Goal: Information Seeking & Learning: Learn about a topic

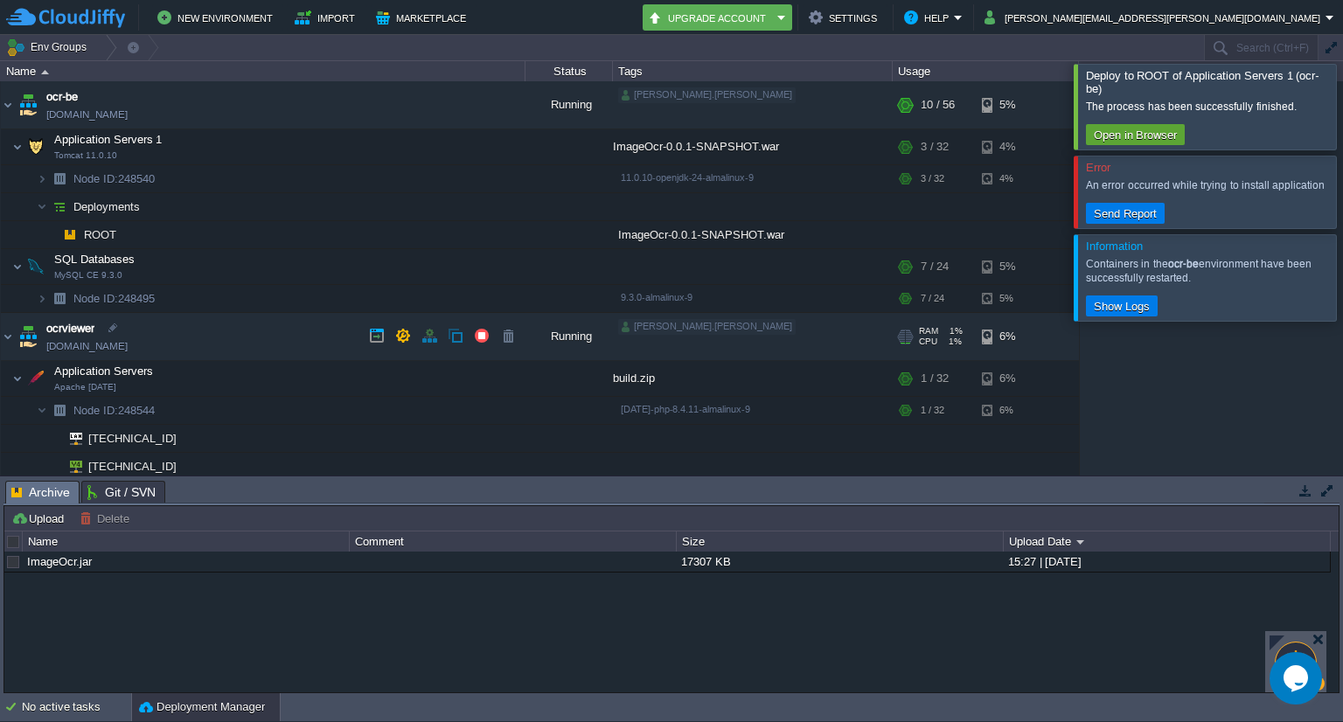
click at [100, 351] on link "[DOMAIN_NAME]" at bounding box center [86, 346] width 81 height 17
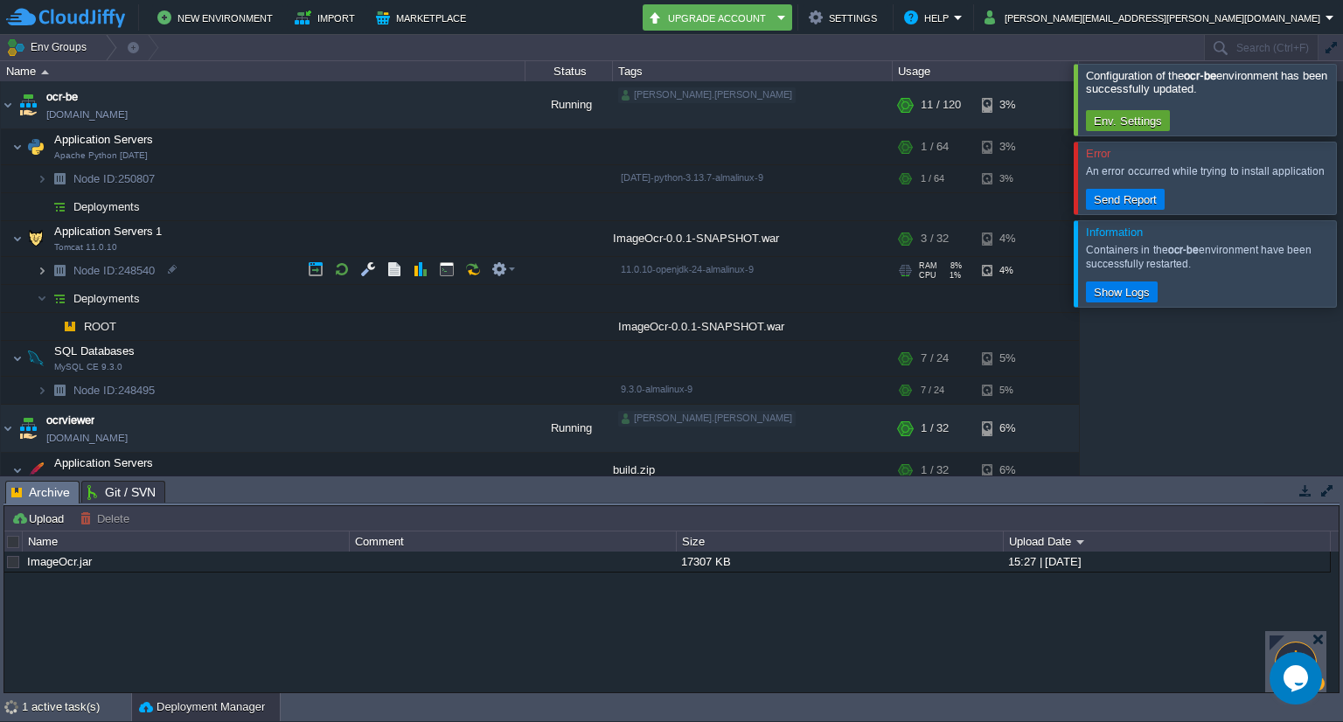
click at [44, 268] on img at bounding box center [42, 270] width 10 height 27
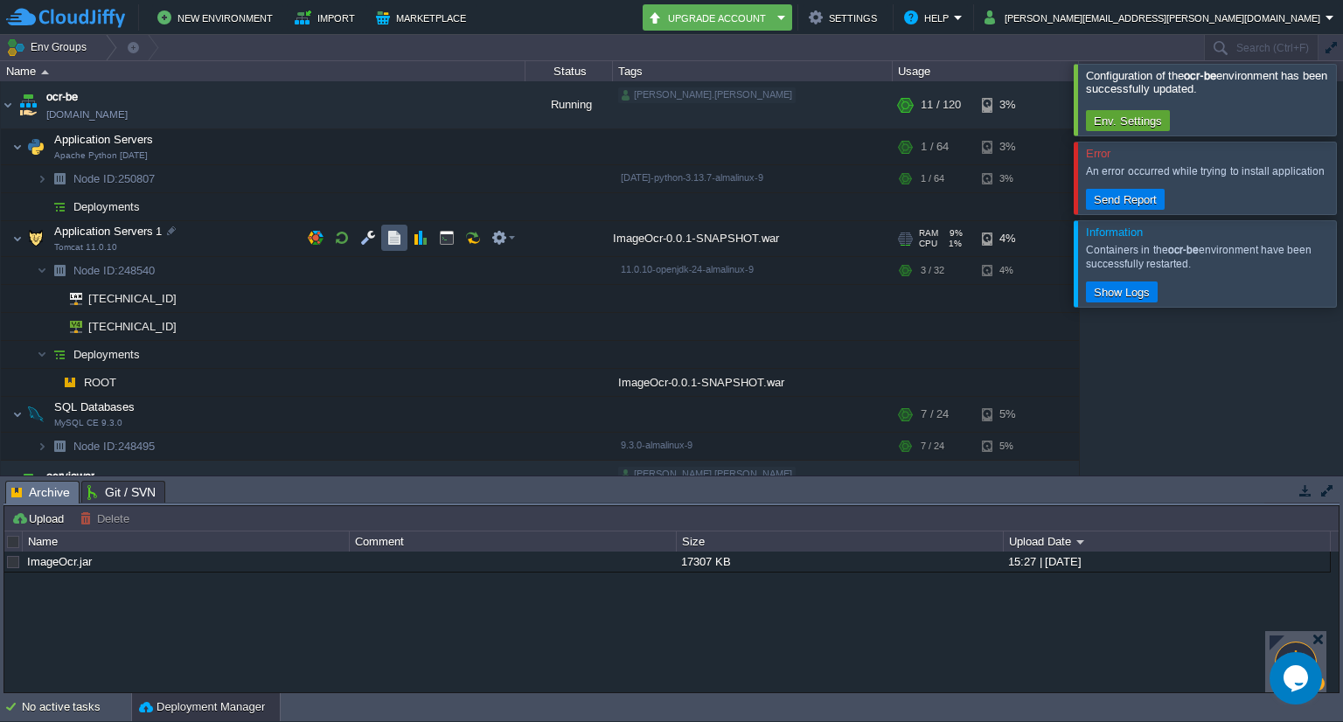
click at [388, 238] on button "button" at bounding box center [395, 238] width 16 height 16
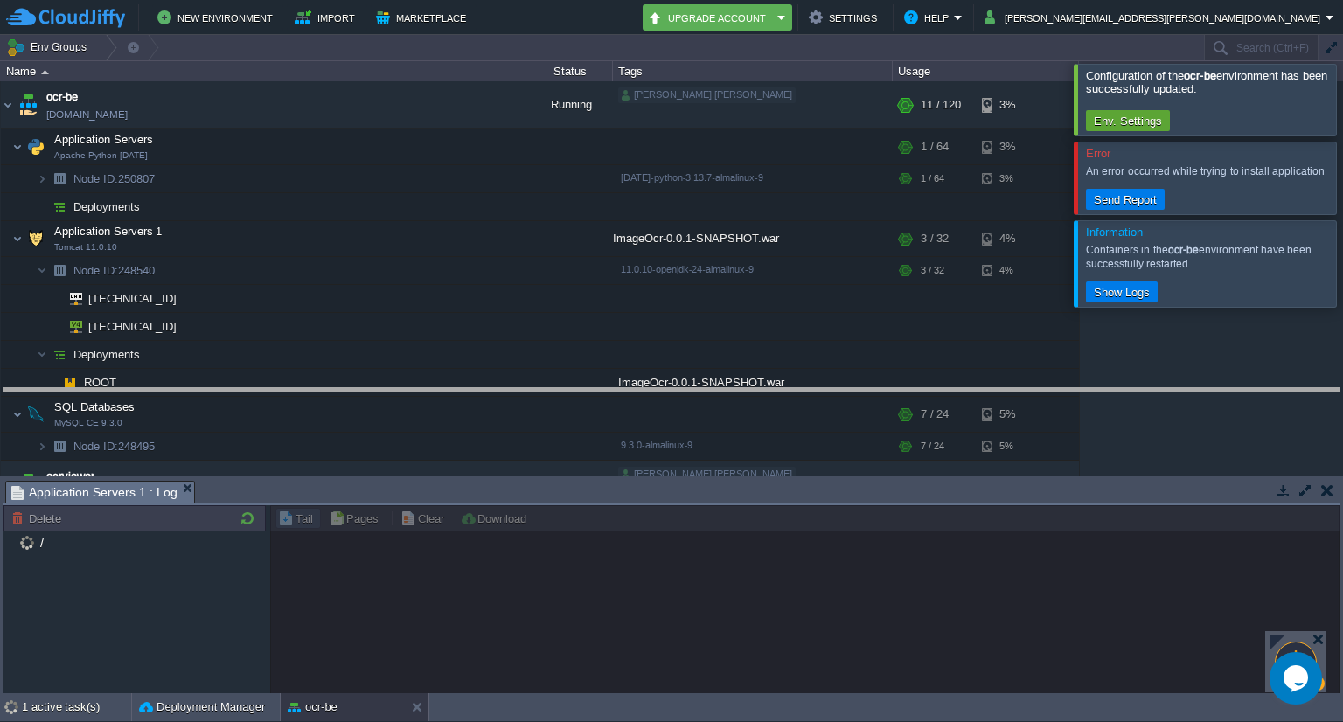
drag, startPoint x: 390, startPoint y: 500, endPoint x: 400, endPoint y: 409, distance: 91.5
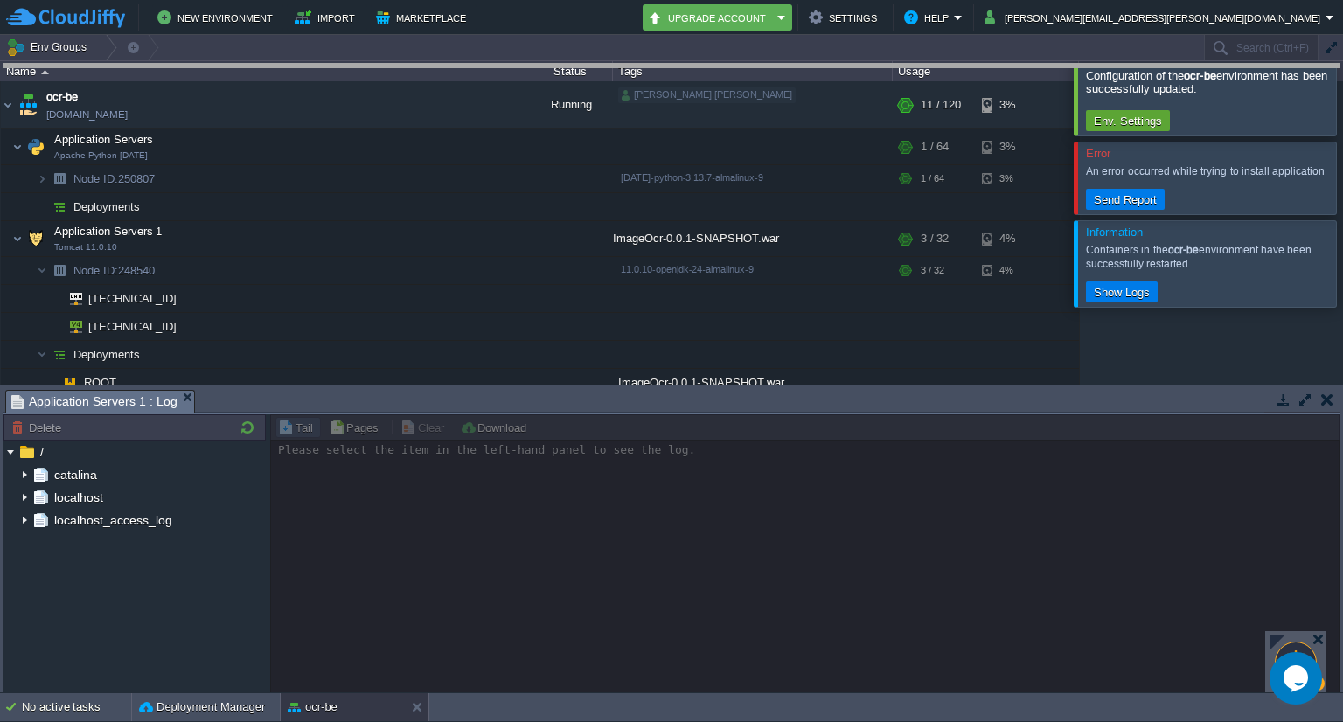
drag, startPoint x: 415, startPoint y: 389, endPoint x: 416, endPoint y: 34, distance: 355.1
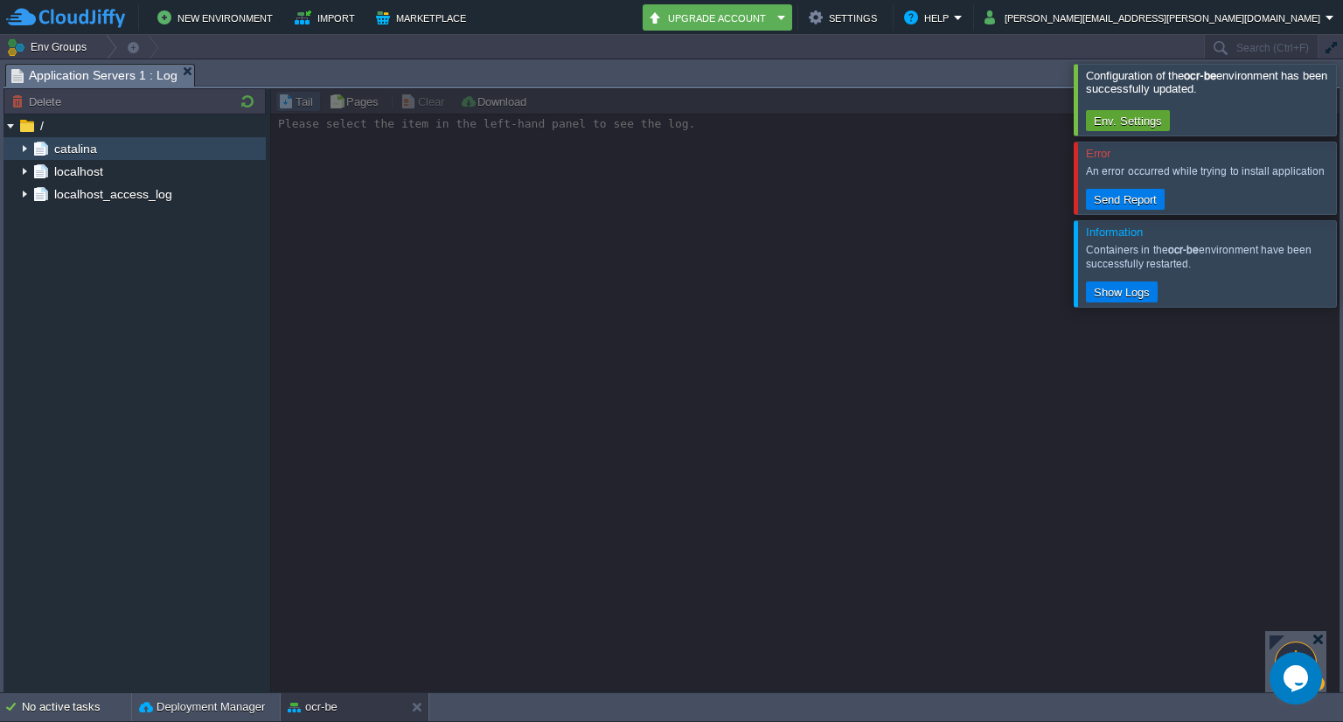
click at [24, 150] on img at bounding box center [24, 148] width 14 height 23
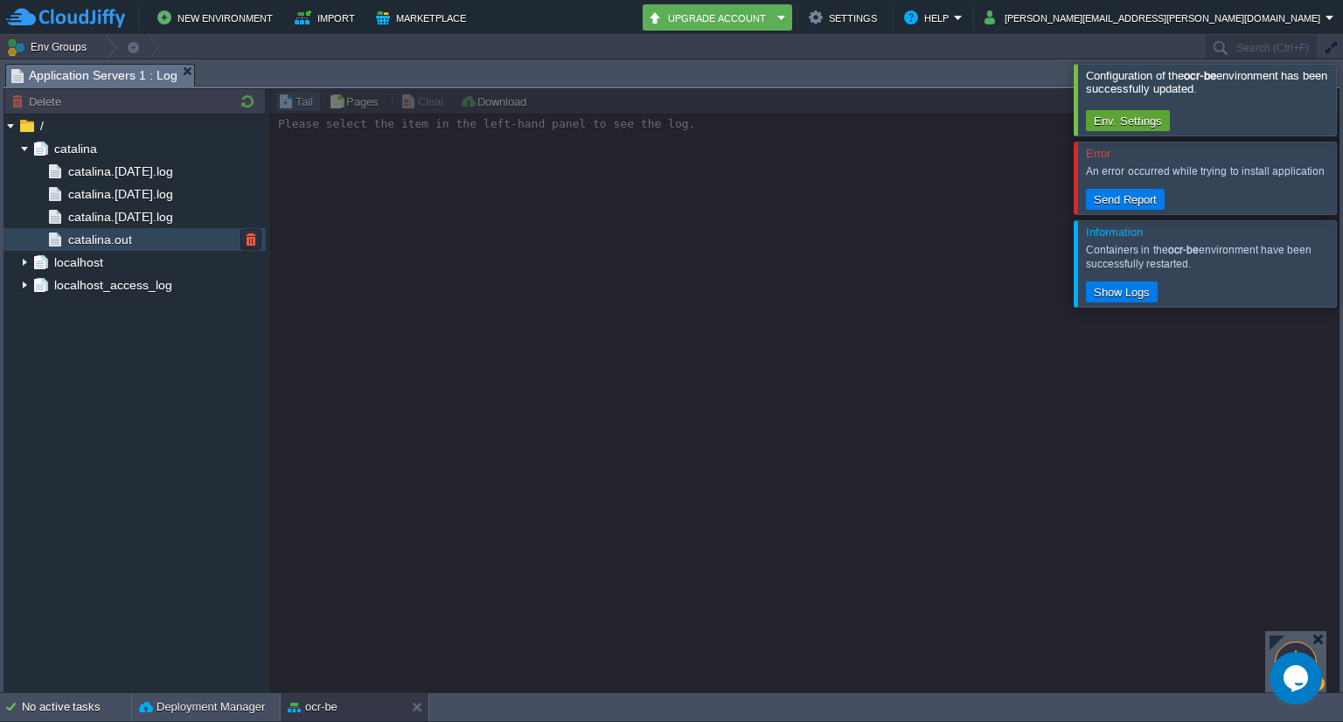
click at [75, 249] on div "catalina.out" at bounding box center [134, 239] width 262 height 23
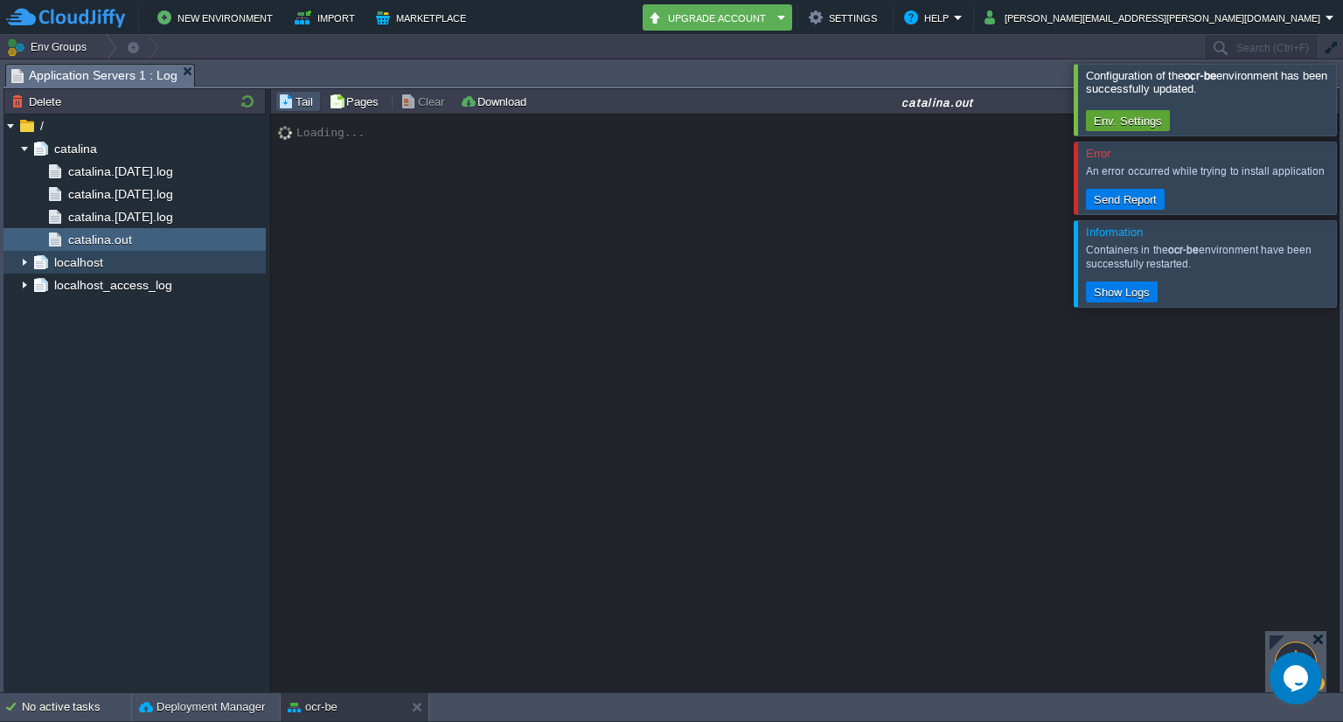
click at [23, 265] on img at bounding box center [24, 262] width 14 height 23
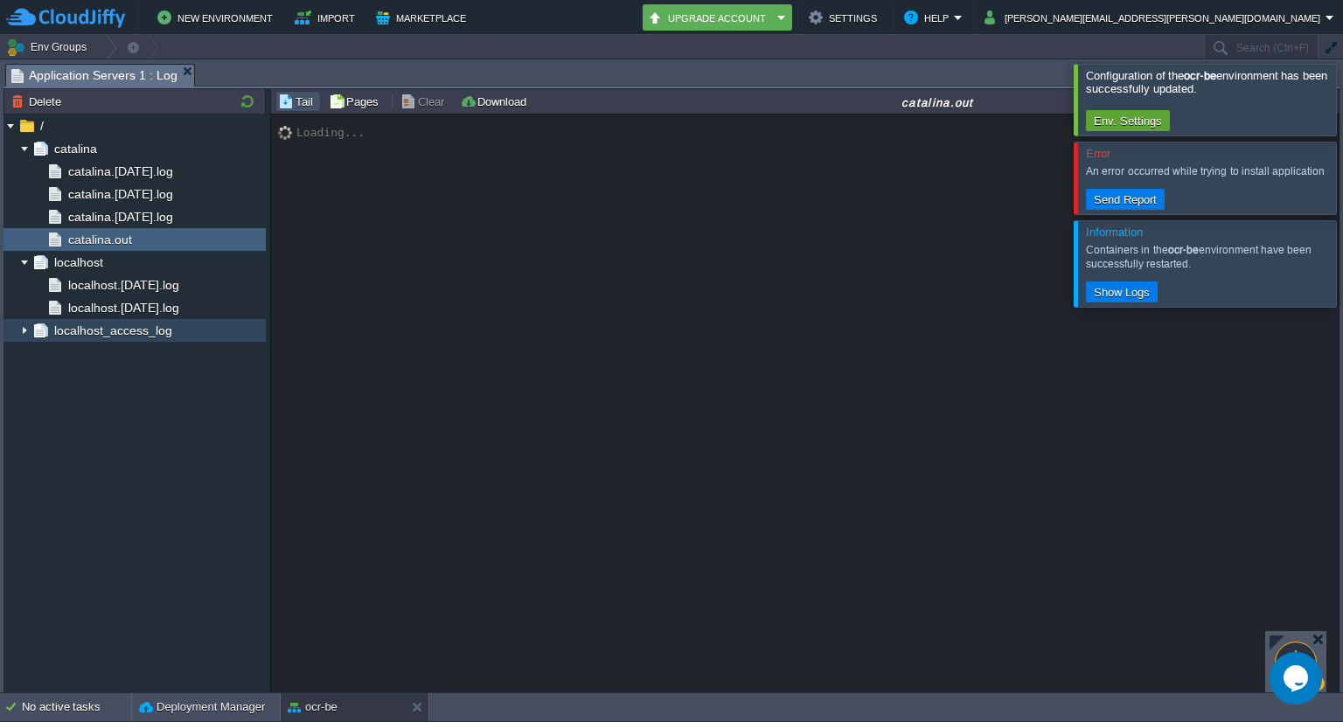
click at [21, 330] on img at bounding box center [24, 330] width 14 height 23
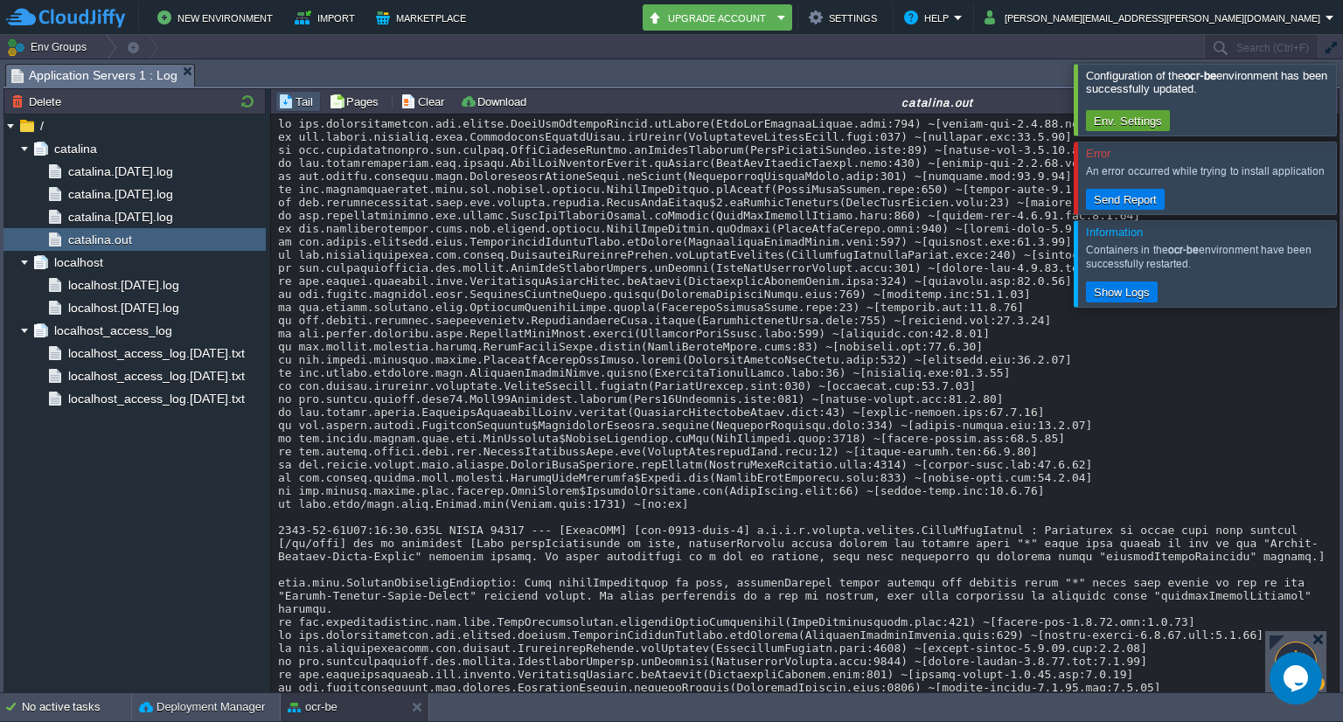
click at [1343, 185] on div at bounding box center [1364, 178] width 0 height 72
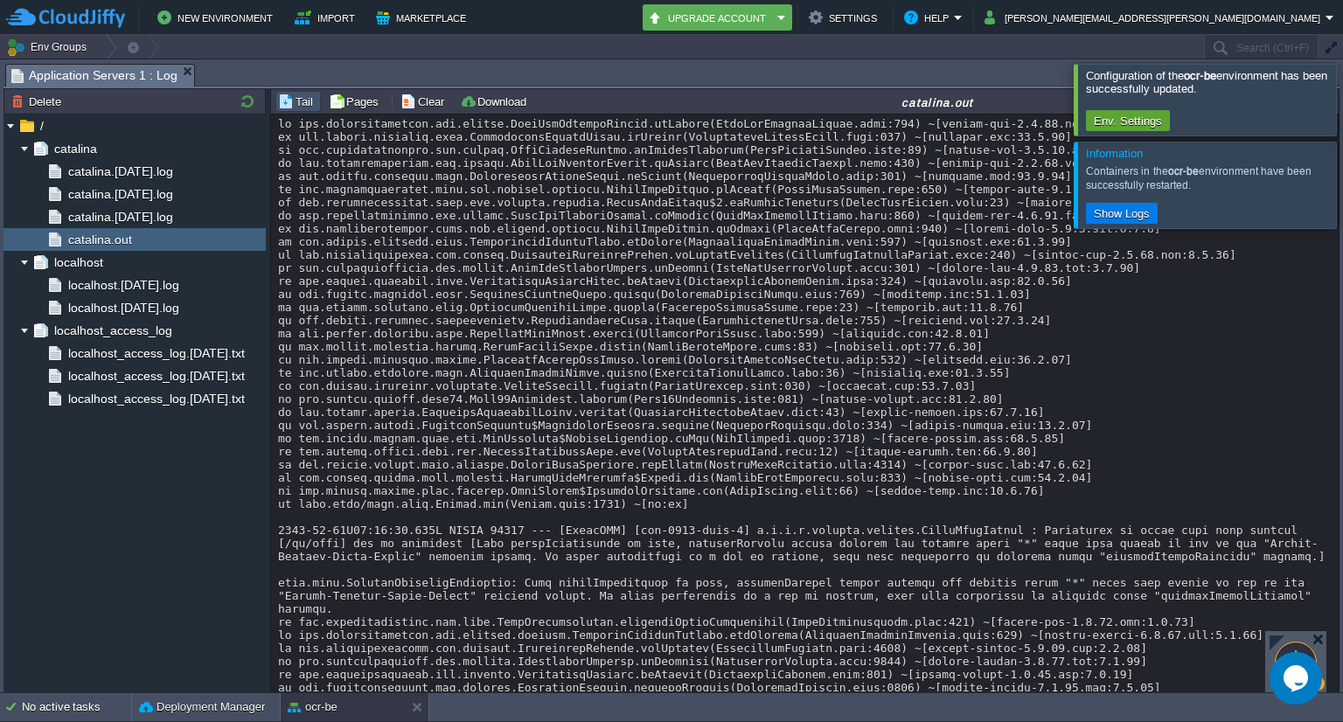
click at [1343, 110] on div at bounding box center [1364, 99] width 0 height 71
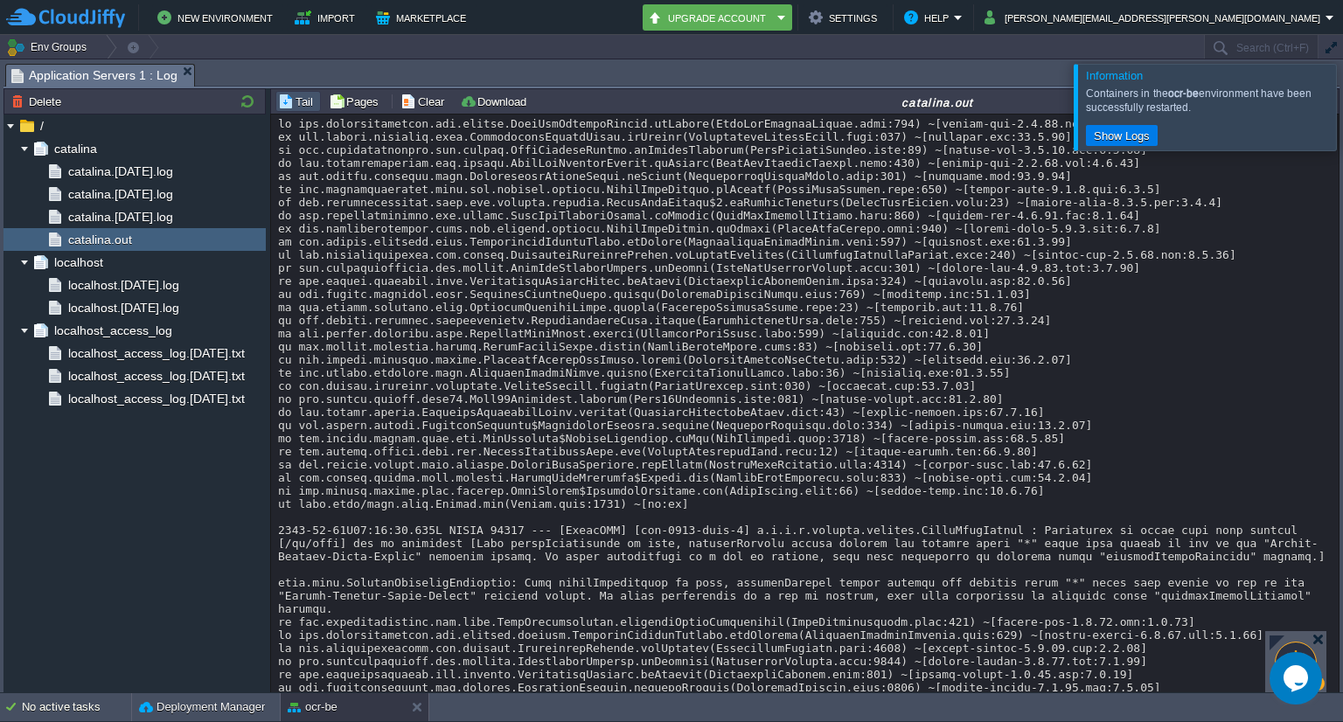
click at [1343, 113] on div at bounding box center [1364, 107] width 0 height 86
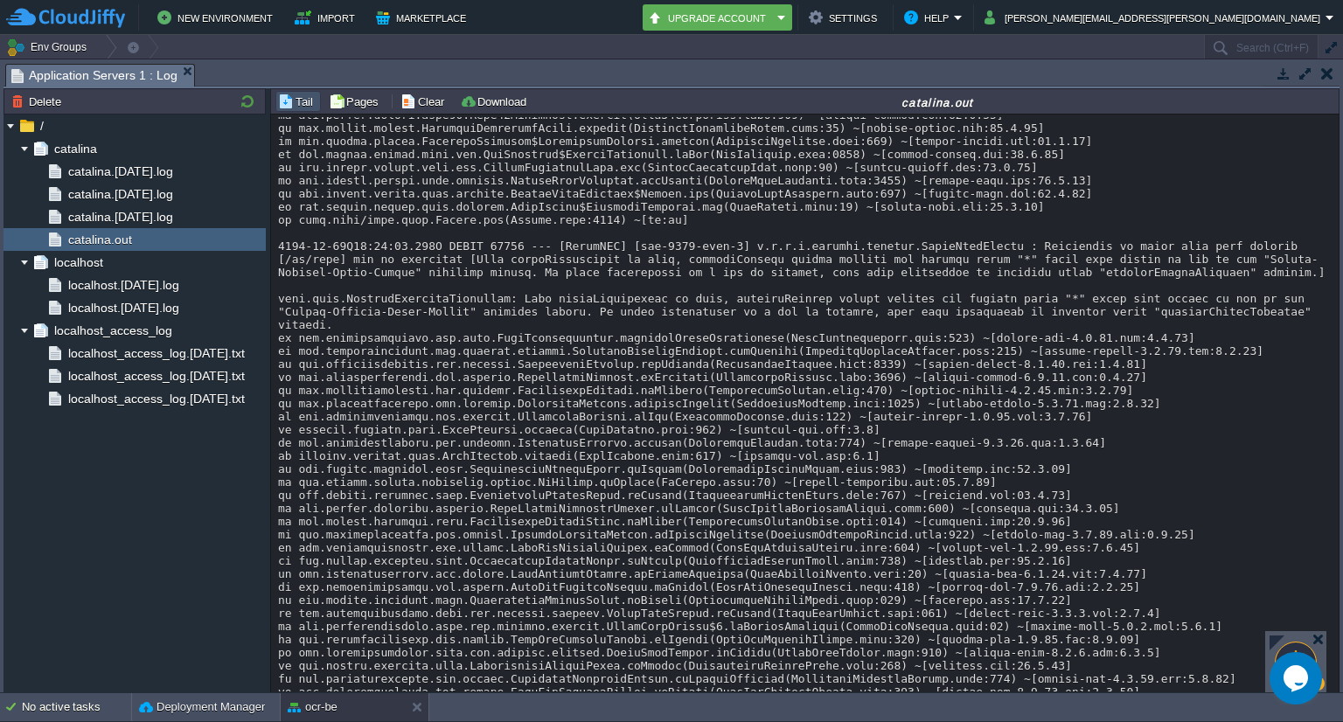
scroll to position [950, 0]
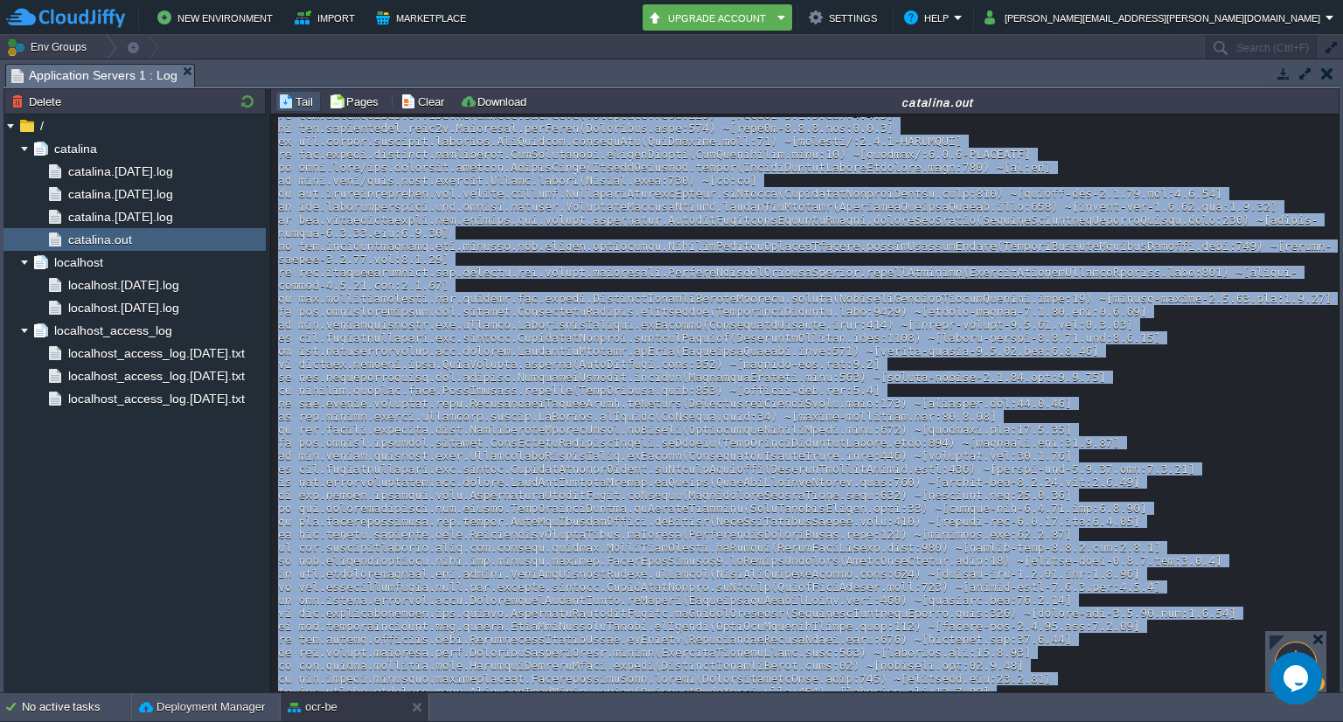
scroll to position [15854, 0]
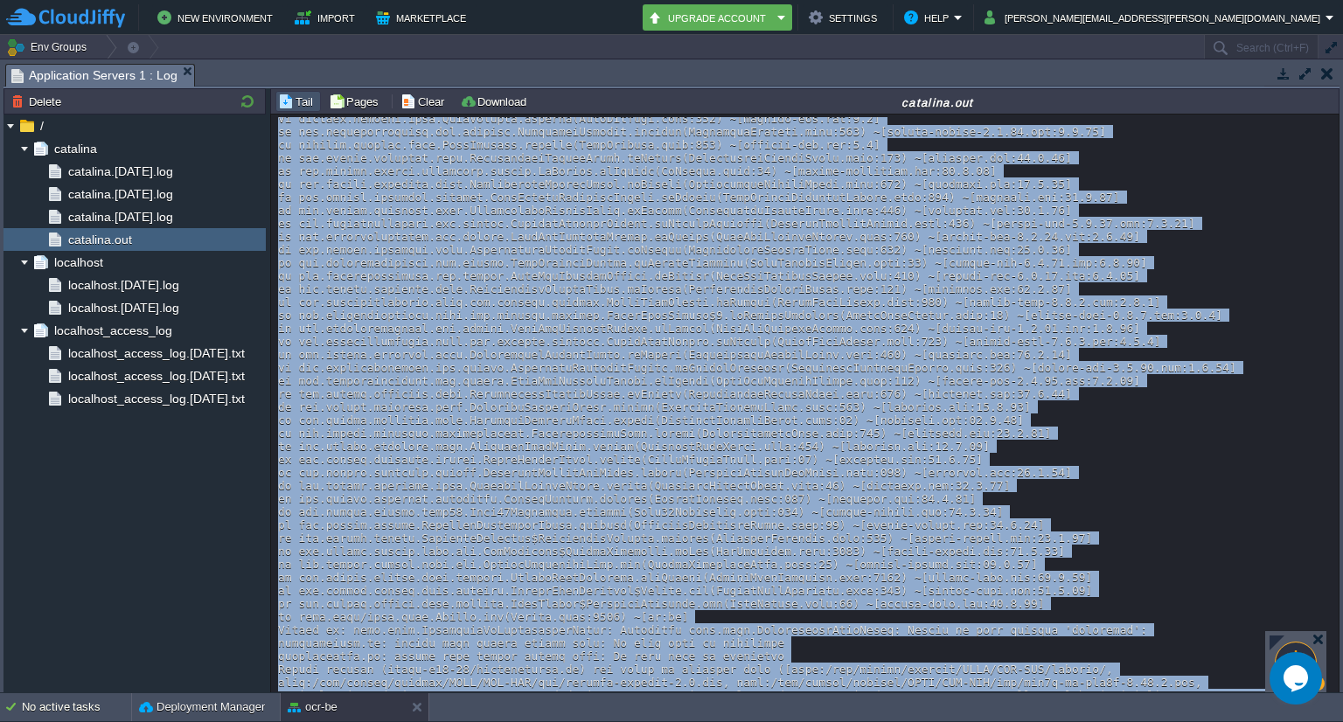
drag, startPoint x: 276, startPoint y: 378, endPoint x: 619, endPoint y: 763, distance: 515.4
click at [619, 722] on html "New Environment Import Marketplace Bonus ₹0.00 Upgrade Account Settings Help [P…" at bounding box center [671, 361] width 1343 height 722
copy div "java.lang.NoClassDefFoundError: Could not initialize class net.sourceforge.tess…"
